Goal: Information Seeking & Learning: Find specific fact

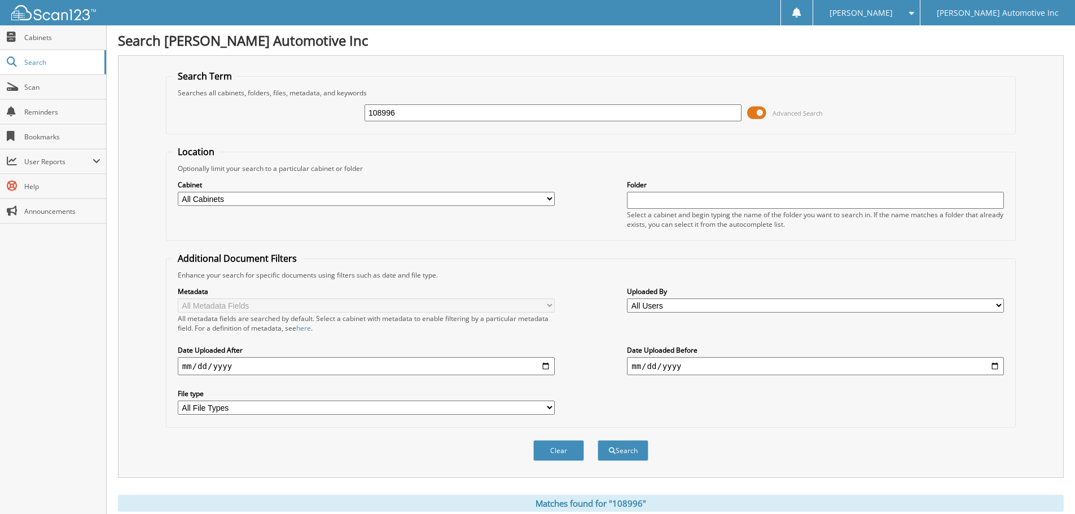
drag, startPoint x: 422, startPoint y: 108, endPoint x: 309, endPoint y: 106, distance: 113.4
click at [265, 107] on div "108996 Advanced Search" at bounding box center [590, 113] width 837 height 30
type input "038890"
click at [598, 440] on button "Search" at bounding box center [623, 450] width 51 height 21
click at [758, 116] on span at bounding box center [756, 112] width 19 height 17
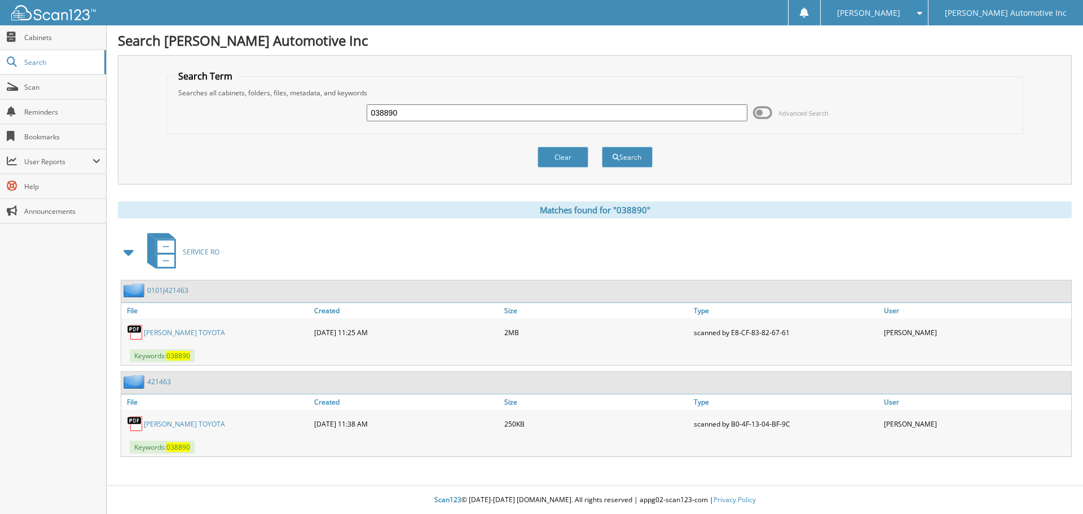
click at [183, 331] on link "[PERSON_NAME] TOYOTA" at bounding box center [184, 333] width 81 height 10
drag, startPoint x: 427, startPoint y: 112, endPoint x: 398, endPoint y: 102, distance: 30.5
click at [257, 99] on div "038890 Advanced Search" at bounding box center [595, 113] width 845 height 30
type input "4"
type input "341106"
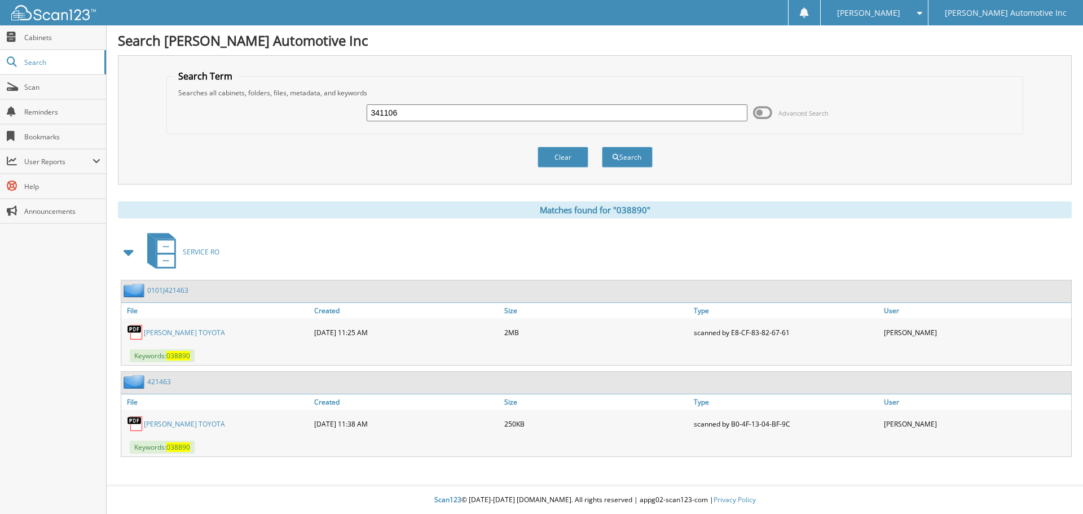
click at [602, 147] on button "Search" at bounding box center [627, 157] width 51 height 21
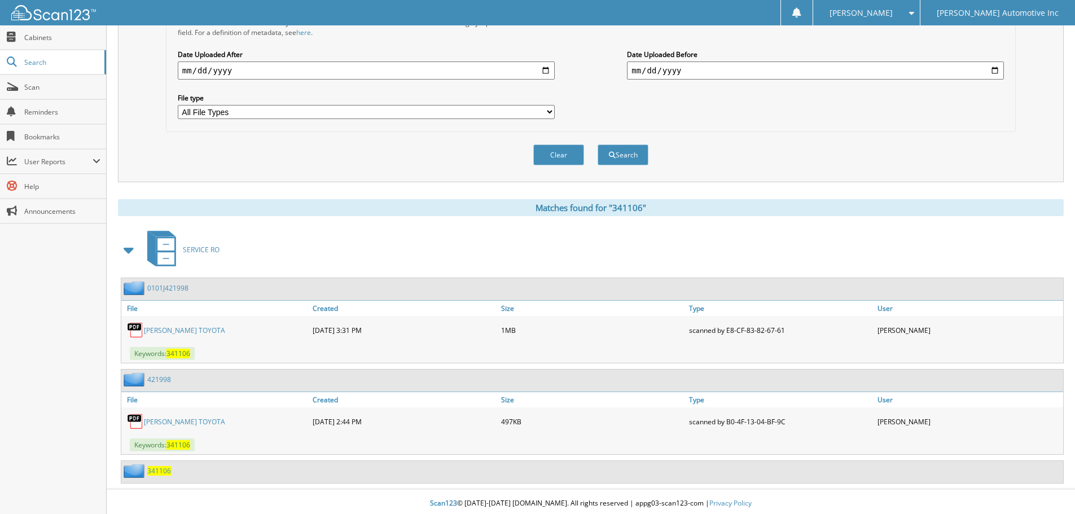
scroll to position [300, 0]
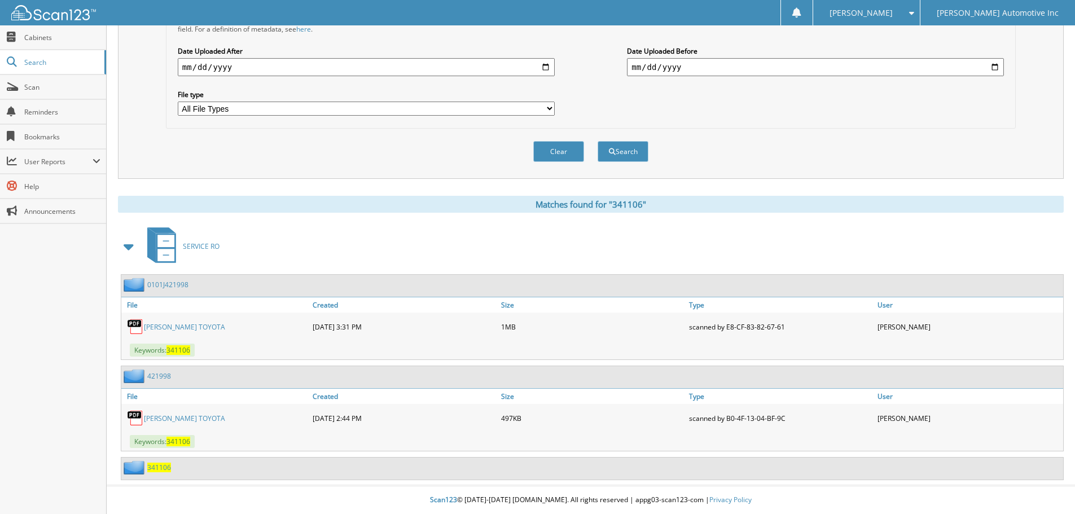
click at [191, 327] on link "[PERSON_NAME] TOYOTA" at bounding box center [184, 327] width 81 height 10
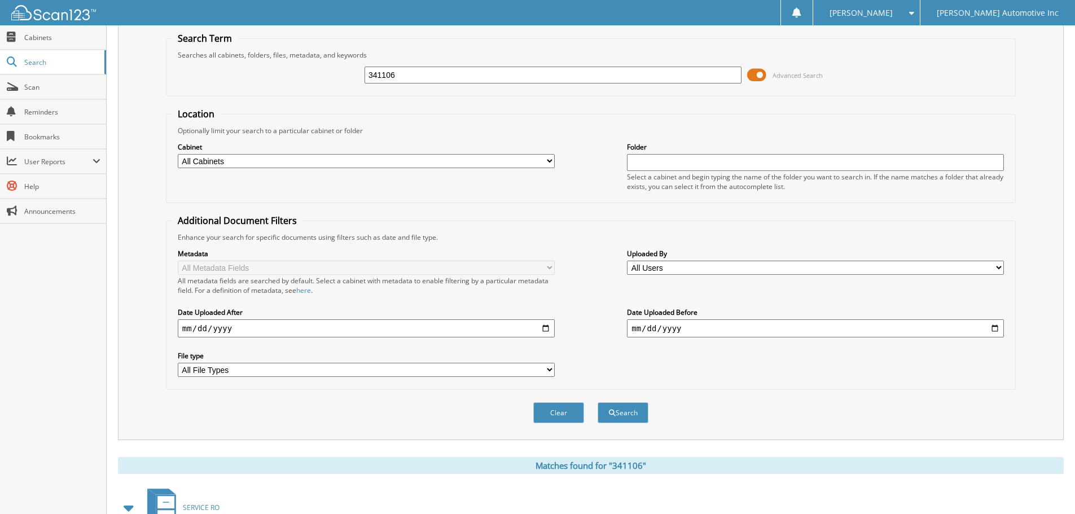
scroll to position [0, 0]
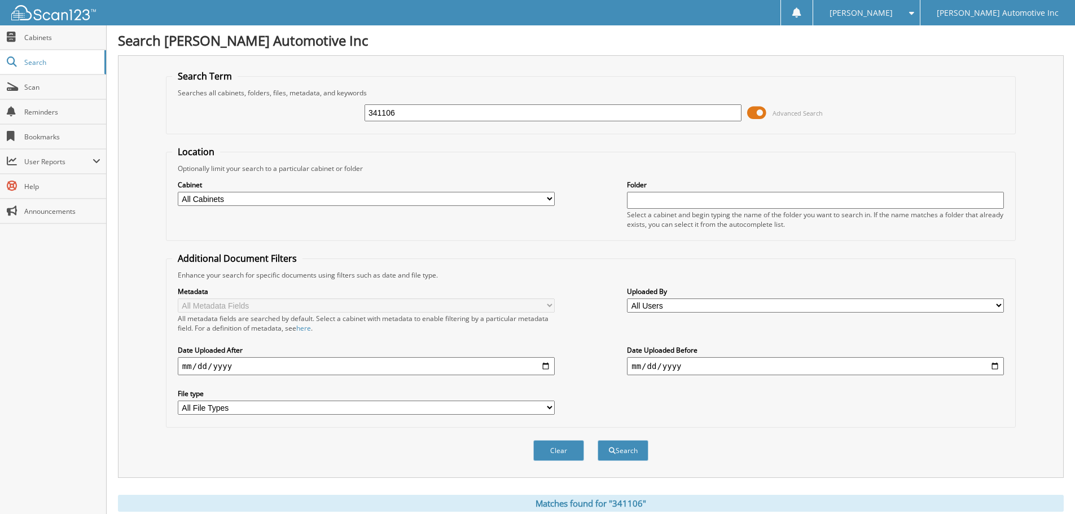
drag, startPoint x: 416, startPoint y: 120, endPoint x: 320, endPoint y: 109, distance: 96.5
click at [301, 109] on div "341106 Advanced Search" at bounding box center [590, 113] width 837 height 30
type input "302044"
click at [598, 440] on button "Search" at bounding box center [623, 450] width 51 height 21
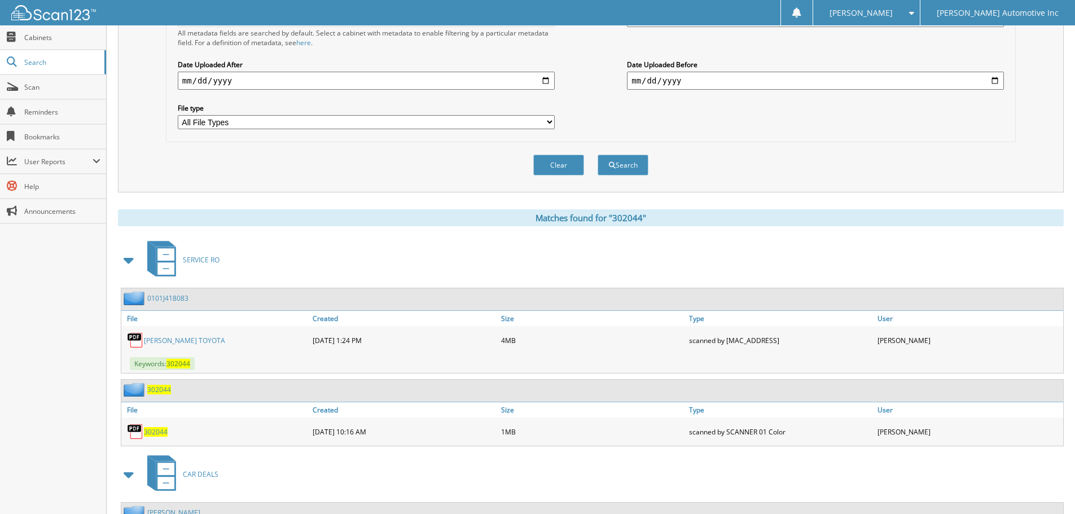
scroll to position [394, 0]
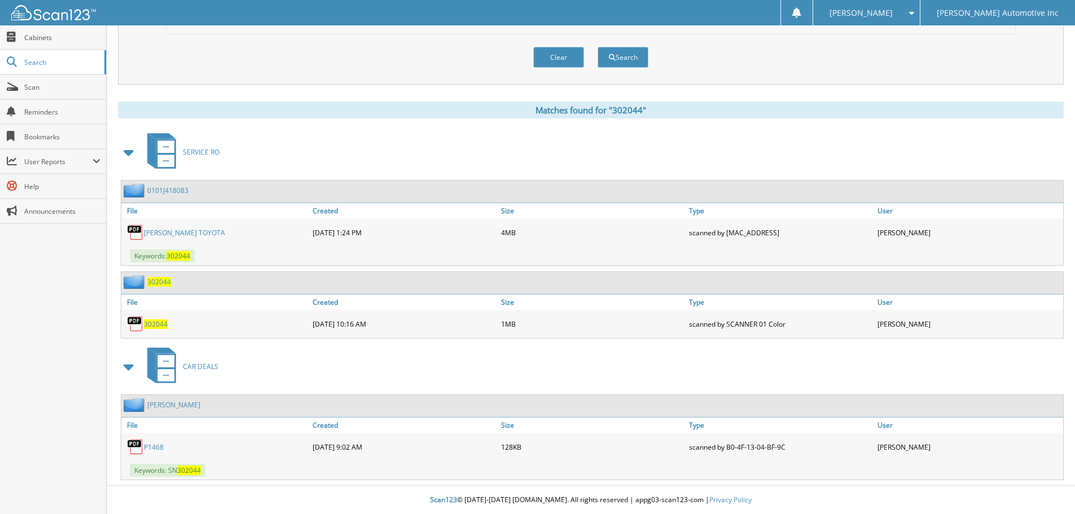
click at [184, 236] on link "[PERSON_NAME] TOYOTA" at bounding box center [184, 233] width 81 height 10
